Goal: Task Accomplishment & Management: Use online tool/utility

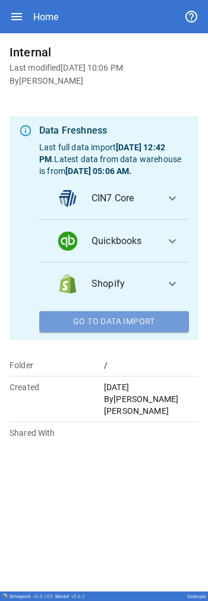
click at [104, 329] on button "Go To Data Import" at bounding box center [114, 321] width 150 height 21
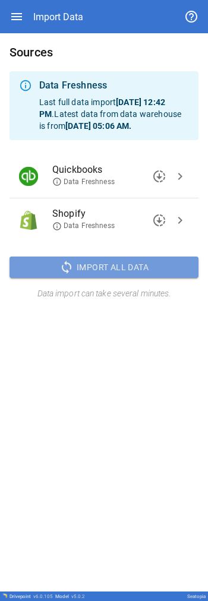
click at [110, 275] on span "Import All Data" at bounding box center [113, 267] width 72 height 15
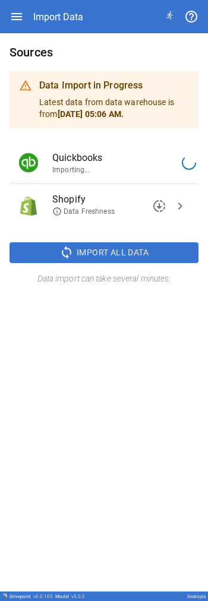
click at [177, 424] on div "Sources Data Import in Progress Latest data from data warehouse is from [DATE] …" at bounding box center [104, 312] width 208 height 558
